Goal: Task Accomplishment & Management: Manage account settings

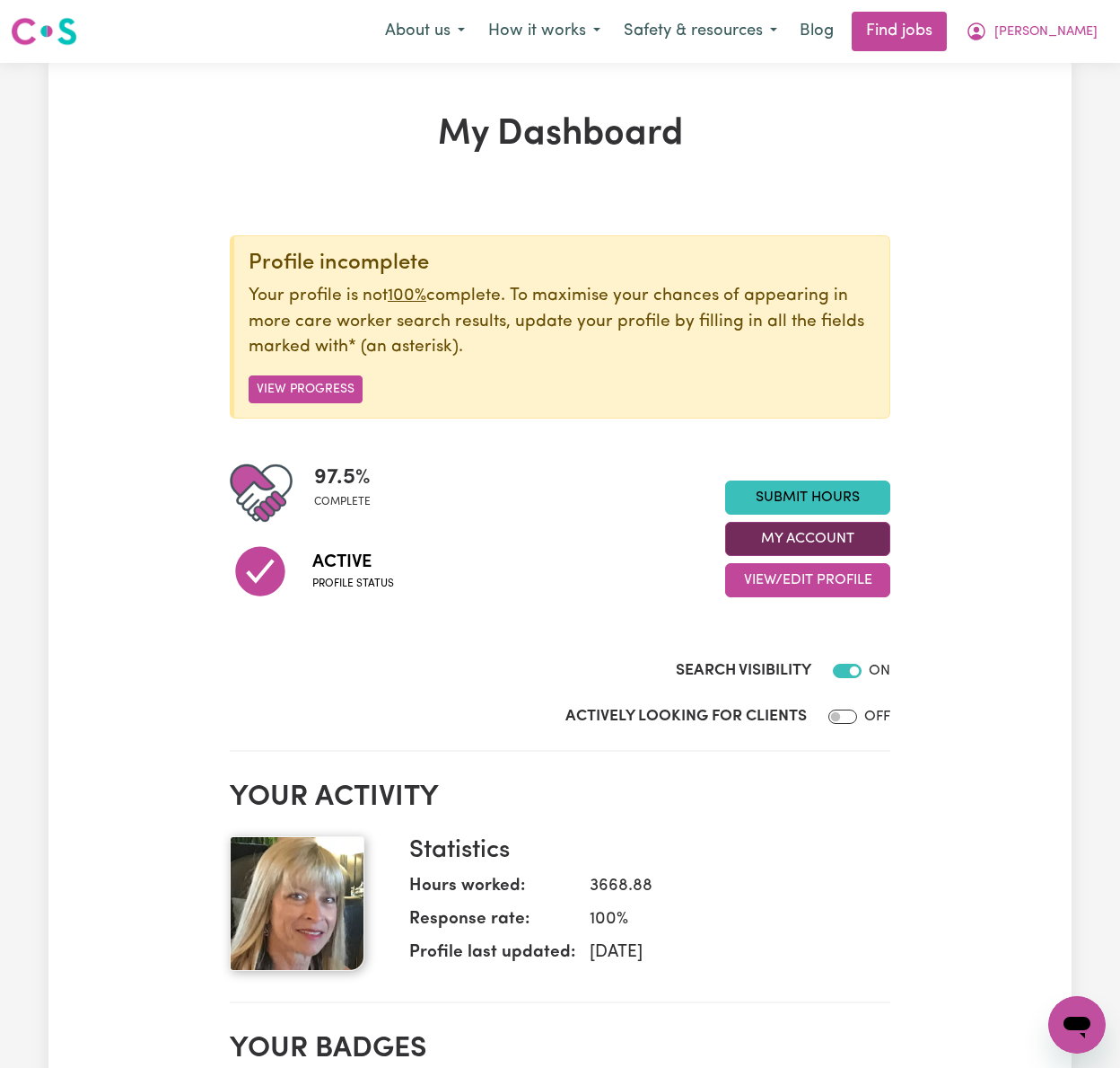
click at [888, 536] on button "My Account" at bounding box center [808, 538] width 165 height 34
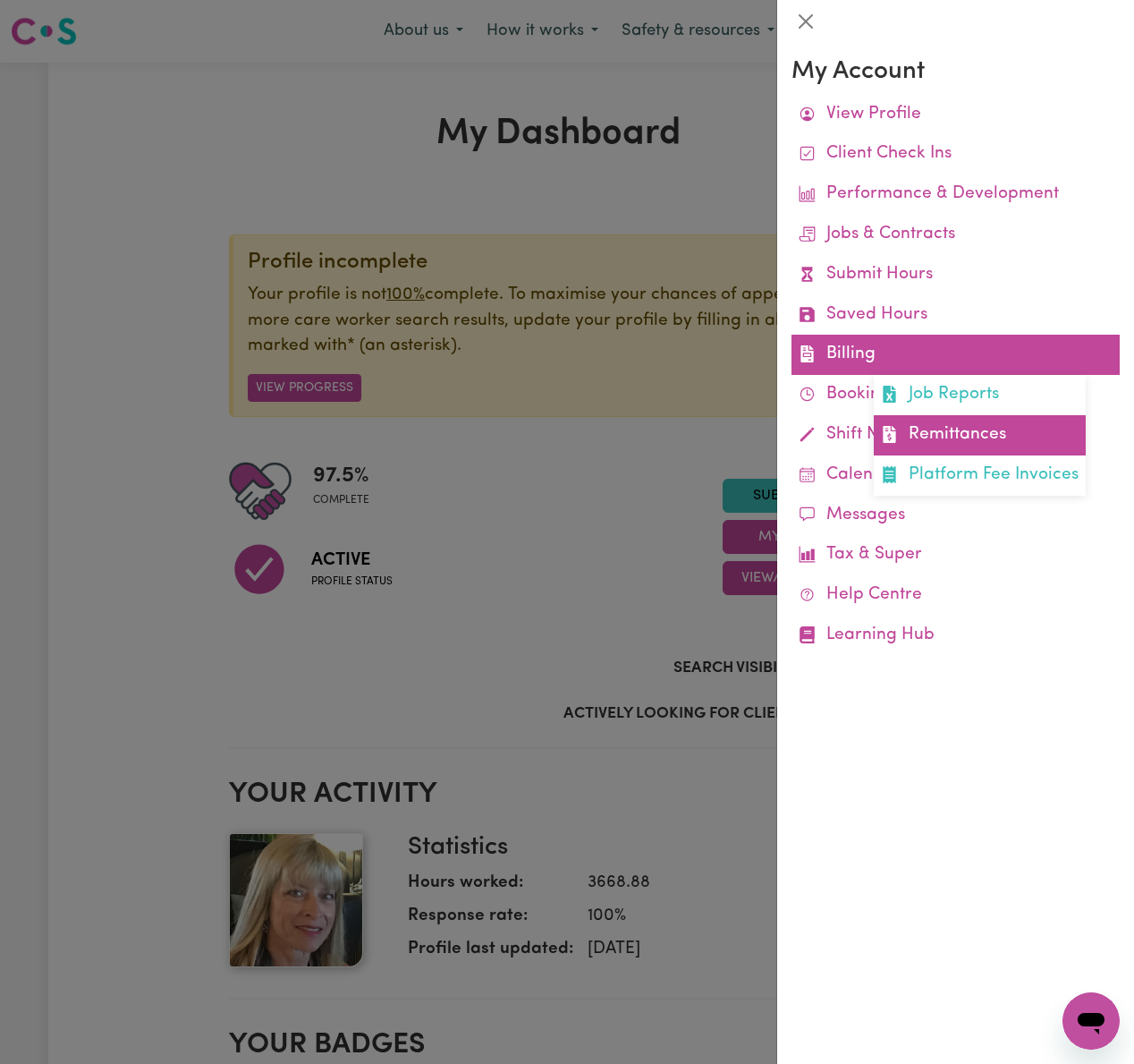
click at [953, 427] on link "Remittances" at bounding box center [980, 434] width 212 height 40
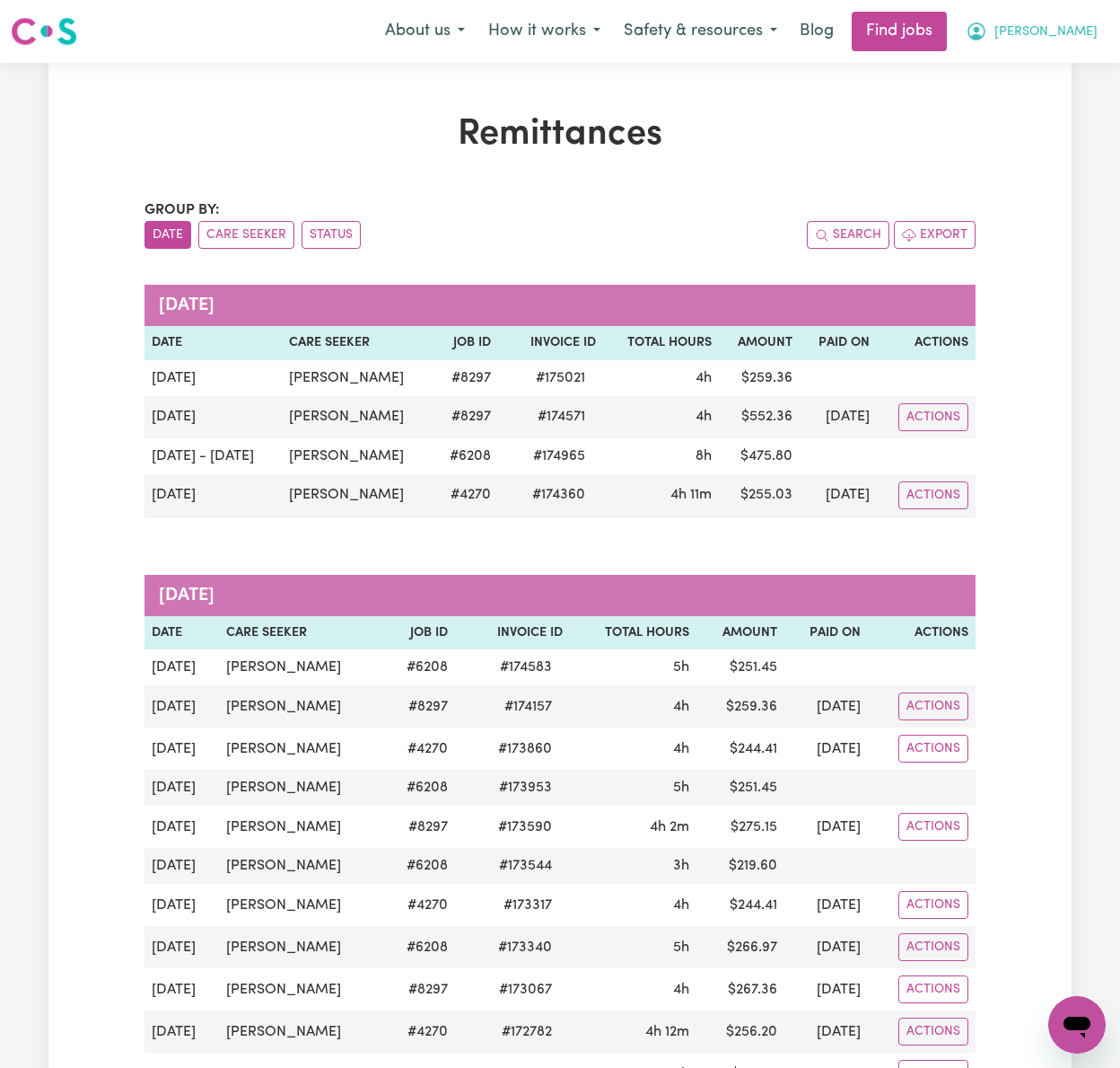
click at [1068, 32] on span "[PERSON_NAME]" at bounding box center [1045, 32] width 103 height 20
click at [1072, 131] on link "Logout" at bounding box center [1038, 137] width 142 height 34
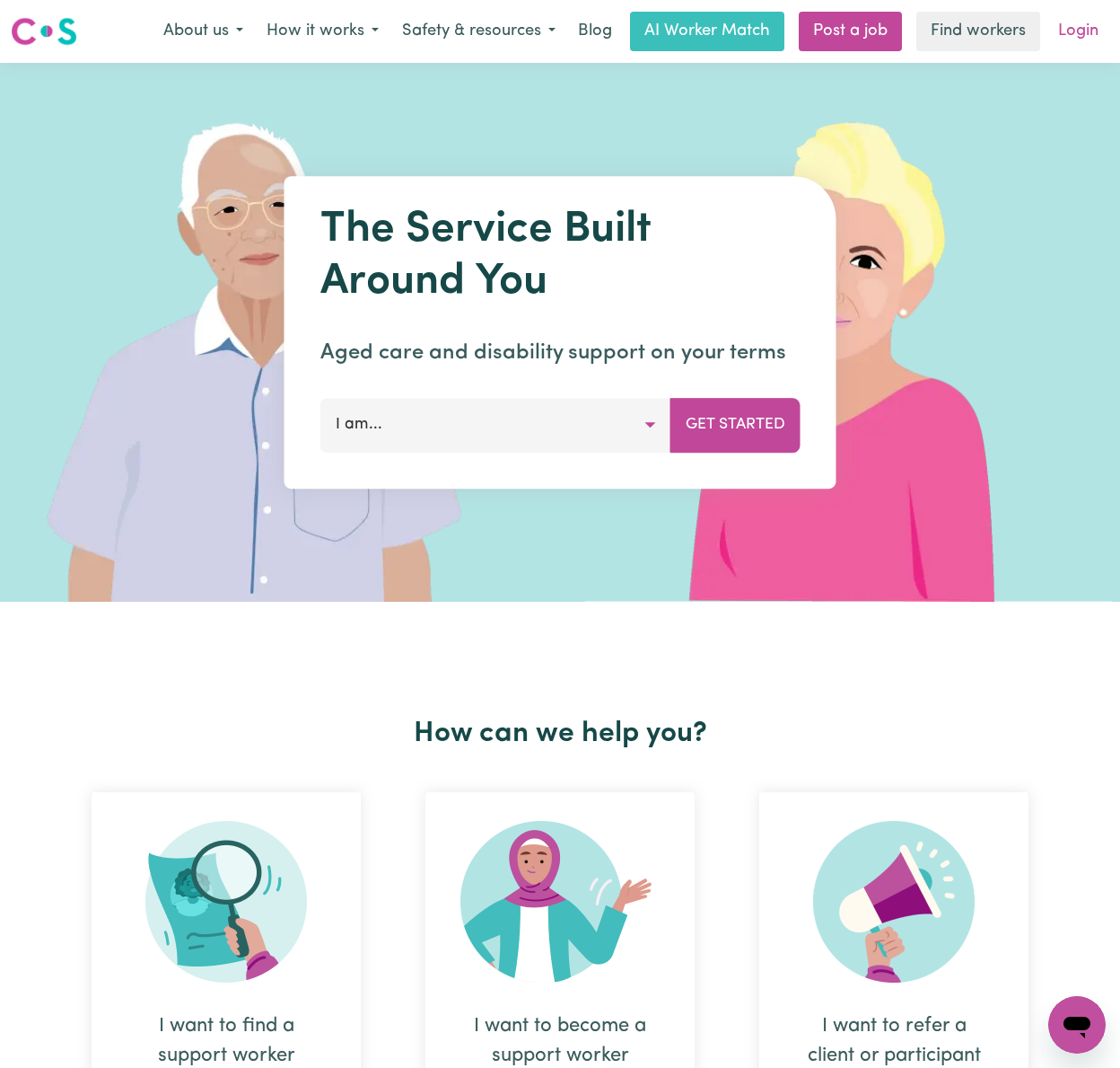
click at [1074, 44] on link "Login" at bounding box center [1078, 31] width 62 height 39
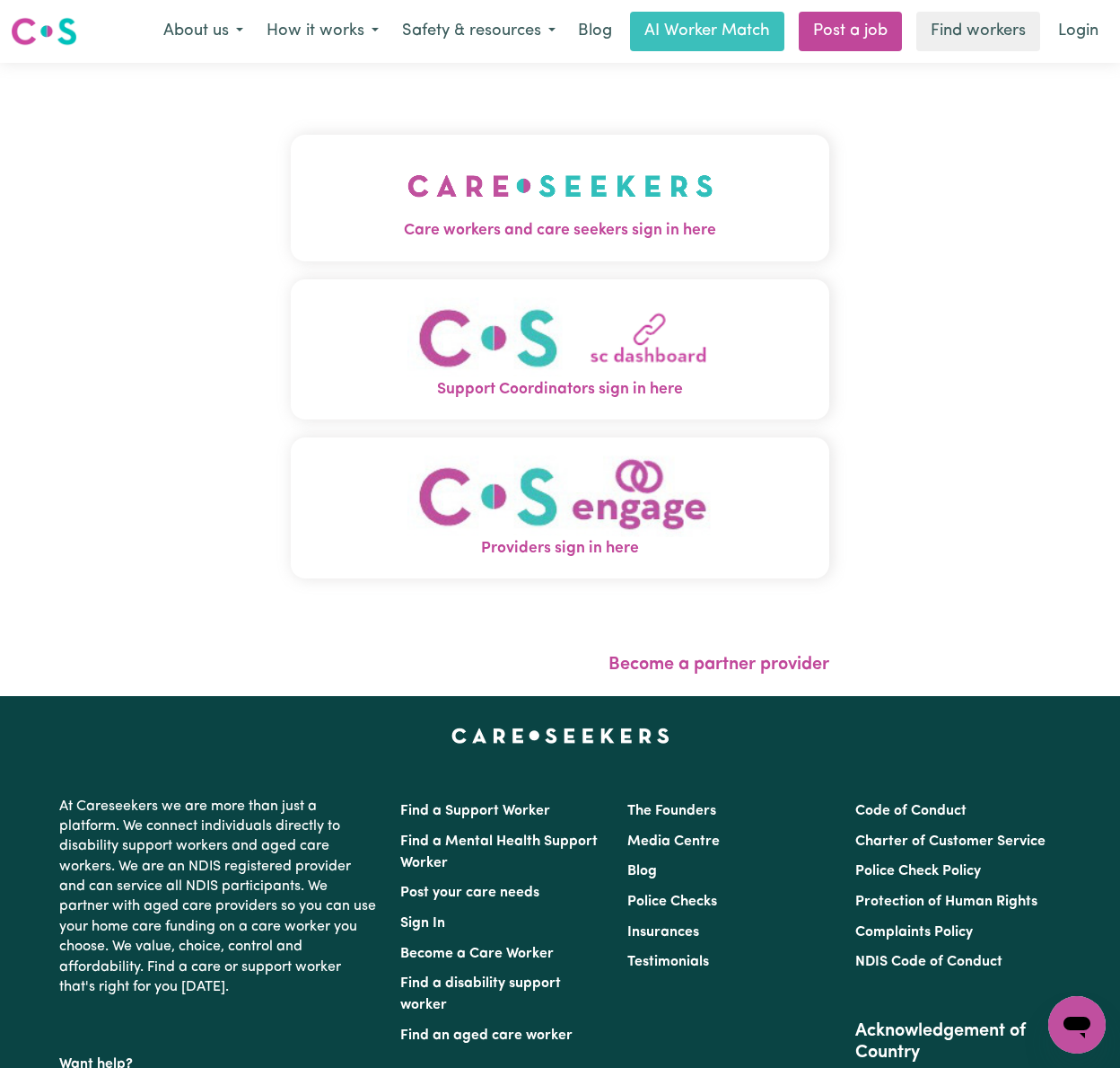
click at [392, 232] on span "Care workers and care seekers sign in here" at bounding box center [560, 231] width 539 height 24
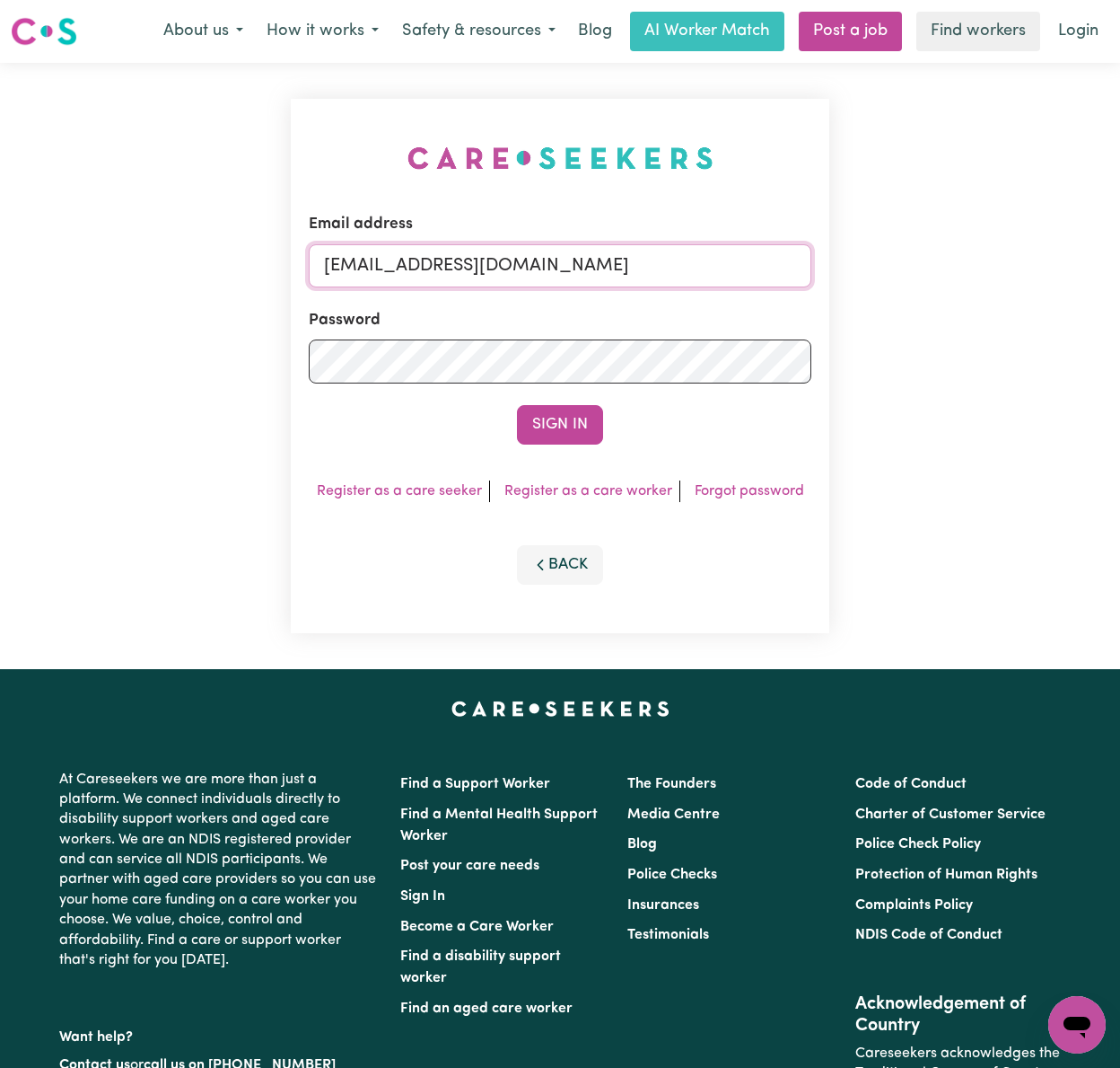
click at [459, 270] on input "[EMAIL_ADDRESS][DOMAIN_NAME]" at bounding box center [560, 266] width 503 height 43
drag, startPoint x: 421, startPoint y: 257, endPoint x: 877, endPoint y: 271, distance: 456.2
click at [877, 271] on div "Email address [EMAIL_ADDRESS][DOMAIN_NAME] Password Sign In Register as a care …" at bounding box center [560, 365] width 1120 height 606
type input "superuser~[EMAIL_ADDRESS][DOMAIN_NAME]"
click at [517, 405] on button "Sign In" at bounding box center [560, 425] width 86 height 39
